Goal: Transaction & Acquisition: Register for event/course

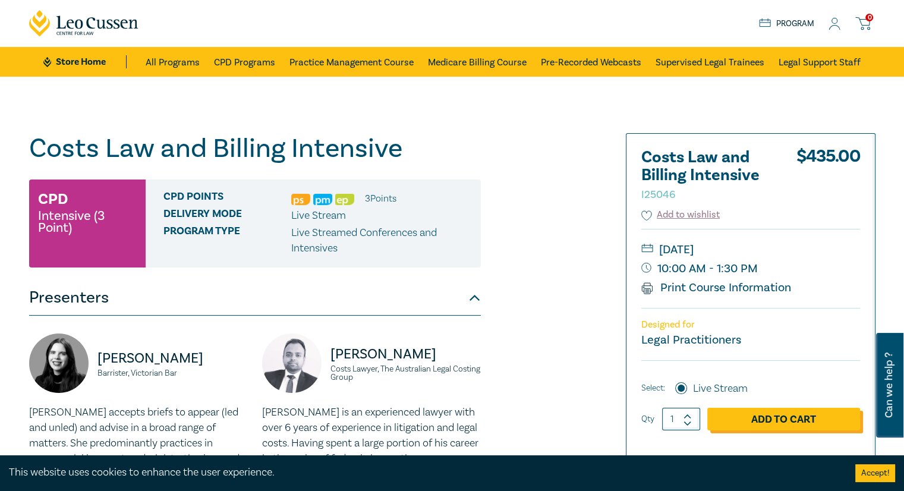
click at [763, 424] on link "Add to Cart" at bounding box center [783, 419] width 153 height 23
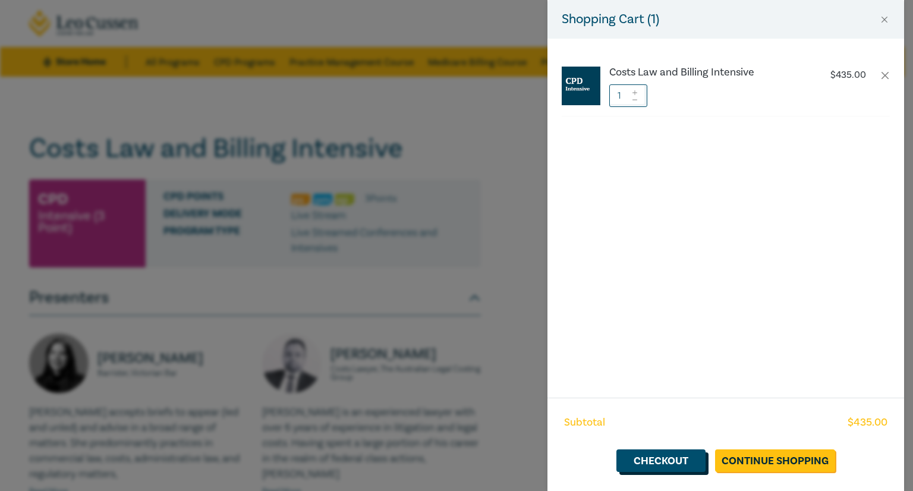
click at [665, 459] on link "Checkout" at bounding box center [660, 460] width 89 height 23
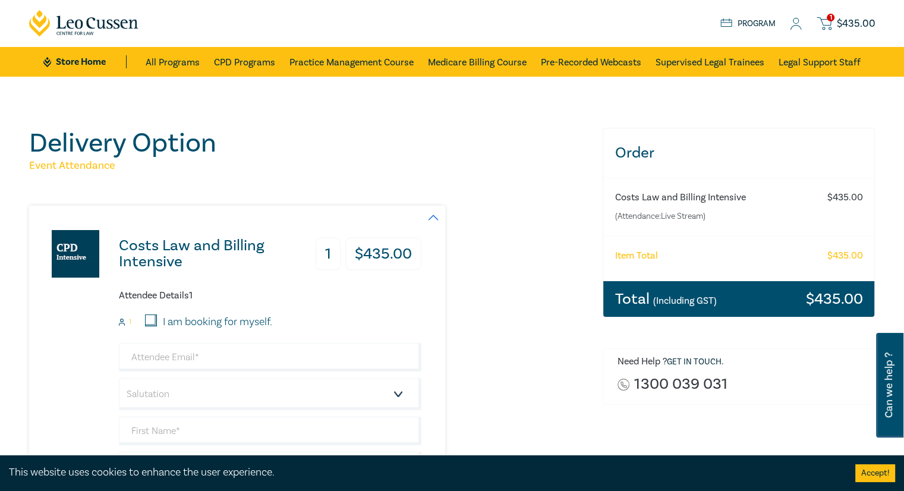
click at [229, 325] on label "I am booking for myself." at bounding box center [217, 321] width 109 height 15
click at [157, 325] on input "I am booking for myself." at bounding box center [151, 320] width 12 height 12
checkbox input "true"
type input "[PERSON_NAME][EMAIL_ADDRESS][DOMAIN_NAME]"
type input "[PERSON_NAME]"
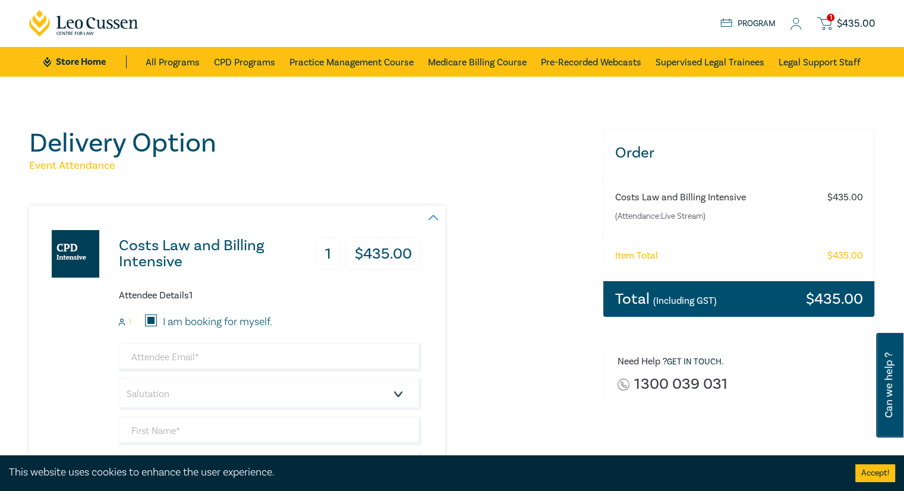
type input "[PERSON_NAME]"
type input "[PERSON_NAME] [PERSON_NAME] Pty Ltd"
type input "411867795"
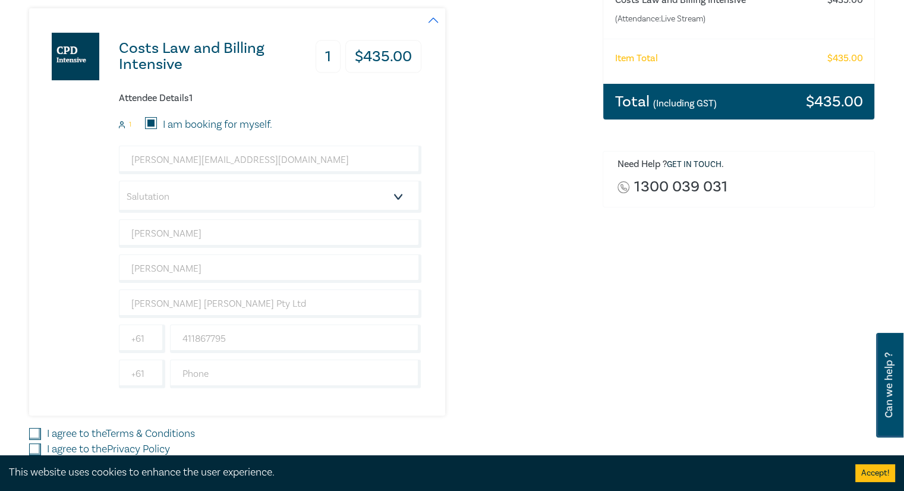
scroll to position [297, 0]
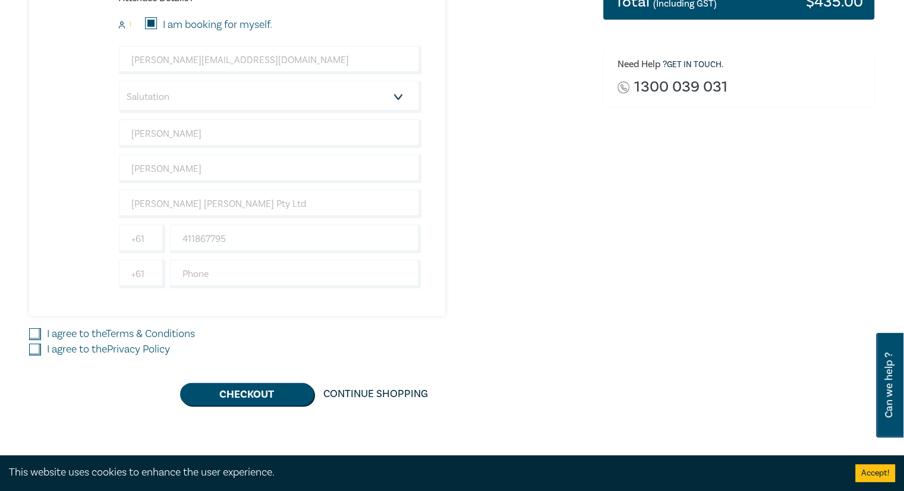
click at [151, 331] on link "Terms & Conditions" at bounding box center [150, 334] width 89 height 14
click at [41, 331] on input "I agree to the Terms & Conditions" at bounding box center [35, 334] width 12 height 12
checkbox input "true"
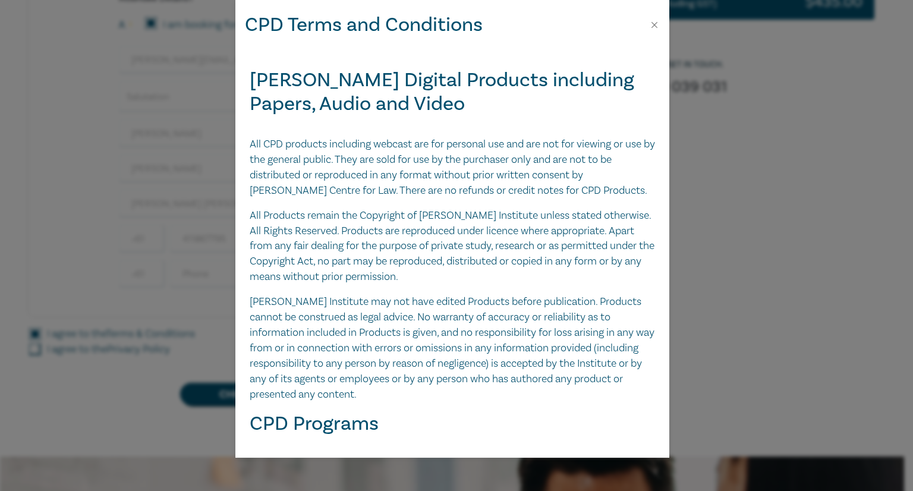
click at [76, 345] on div "CPD Terms and Conditions [PERSON_NAME] Digital Products including Papers, Audio…" at bounding box center [456, 245] width 913 height 491
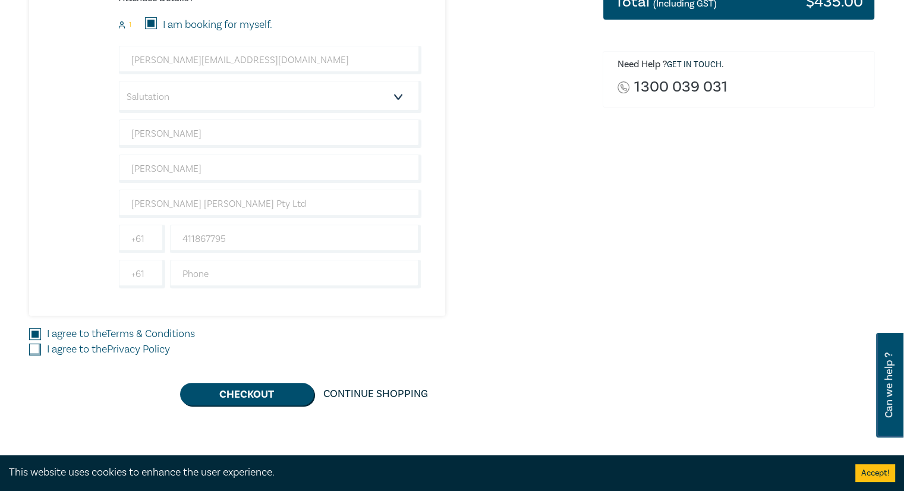
click at [97, 347] on label "I agree to the Privacy Policy" at bounding box center [108, 349] width 123 height 15
click at [41, 347] on input "I agree to the Privacy Policy" at bounding box center [35, 349] width 12 height 12
checkbox input "true"
click at [240, 392] on button "Checkout" at bounding box center [247, 394] width 134 height 23
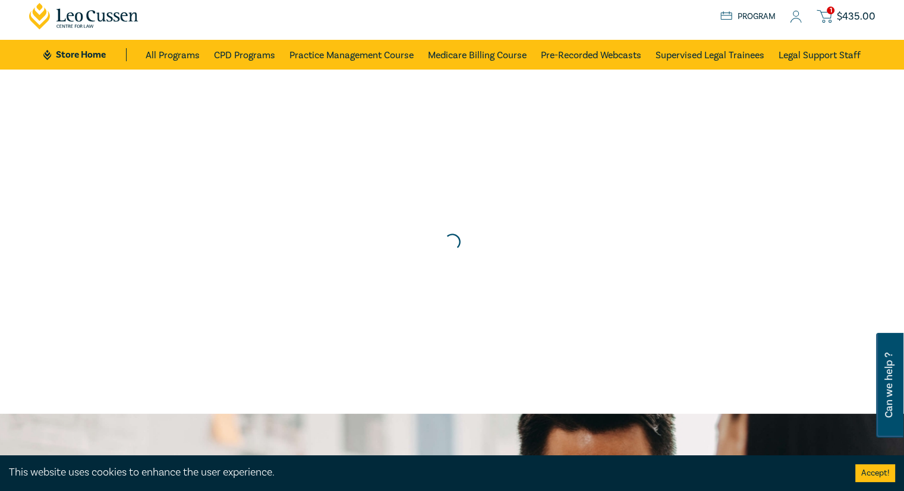
scroll to position [0, 0]
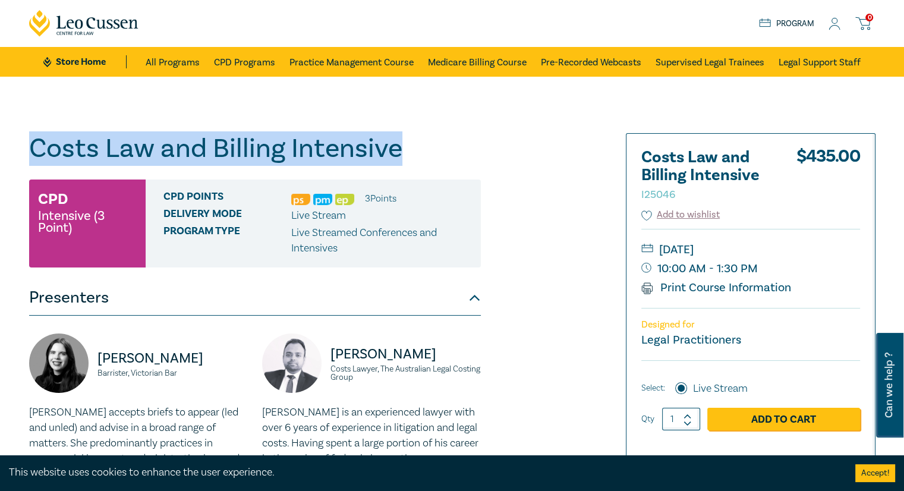
drag, startPoint x: 405, startPoint y: 149, endPoint x: 31, endPoint y: 131, distance: 374.2
click at [31, 131] on div "Costs Law and Billing Intensive I25046 CPD Intensive (3 Point) CPD Points 3 Poi…" at bounding box center [452, 443] width 904 height 733
copy h1 "Costs Law and Billing Intensive"
